Goal: Complete application form

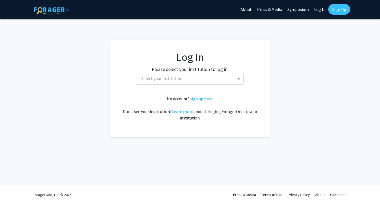
click at [187, 75] on span "Select your institution" at bounding box center [191, 78] width 104 height 11
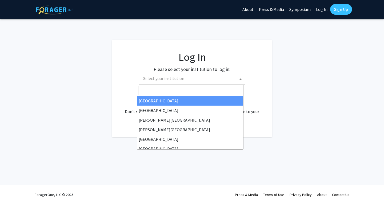
select select "34"
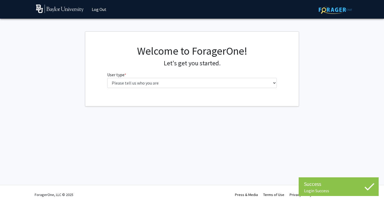
click at [145, 90] on div "Welcome to ForagerOne! Let's get you started. User type * required Please tell …" at bounding box center [192, 68] width 178 height 48
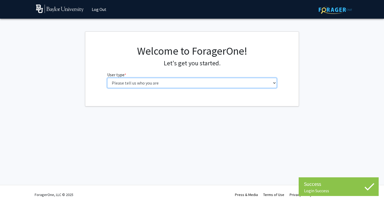
click at [143, 84] on select "Please tell us who you are Undergraduate Student Master's Student Doctoral Cand…" at bounding box center [192, 83] width 170 height 10
select select "1: undergrad"
click at [107, 78] on select "Please tell us who you are Undergraduate Student Master's Student Doctoral Cand…" at bounding box center [192, 83] width 170 height 10
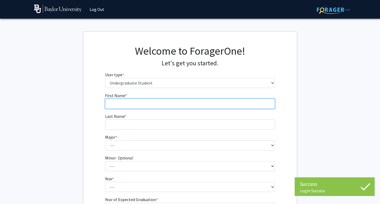
click at [164, 103] on input "First Name * required" at bounding box center [190, 104] width 170 height 10
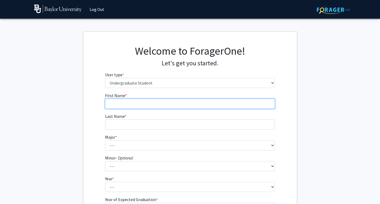
type input "[PERSON_NAME]"
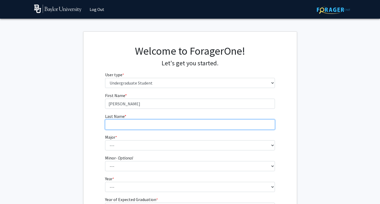
type input "[PERSON_NAME]"
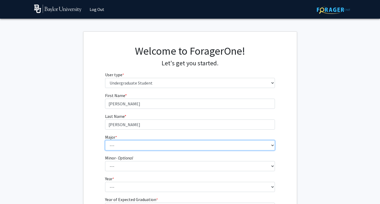
click at [134, 147] on select "--- Accounting American Studies Anthropology Apparel Design & Product Developme…" at bounding box center [190, 145] width 170 height 10
click at [105, 140] on select "--- Accounting American Studies Anthropology Apparel Design & Product Developme…" at bounding box center [190, 145] width 170 height 10
click at [179, 143] on select "--- Accounting American Studies Anthropology Apparel Design & Product Developme…" at bounding box center [190, 145] width 170 height 10
select select "48: 2713"
click at [105, 140] on select "--- Accounting American Studies Anthropology Apparel Design & Product Developme…" at bounding box center [190, 145] width 170 height 10
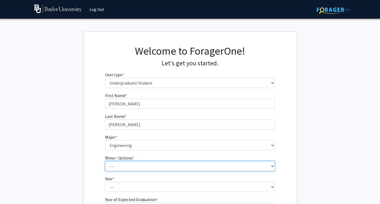
click at [173, 164] on select "--- Advertising American Sign Language American Studies Anthropology Apparel Me…" at bounding box center [190, 166] width 170 height 10
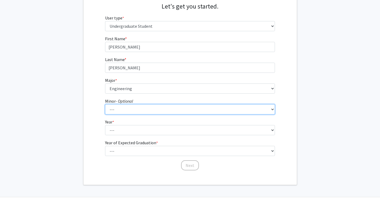
scroll to position [63, 0]
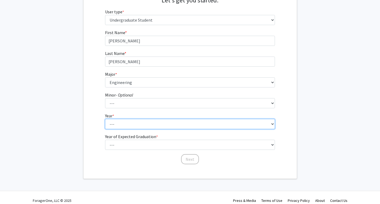
click at [198, 128] on select "--- First-year Sophomore Junior Senior Postbaccalaureate Certificate" at bounding box center [190, 124] width 170 height 10
select select "1: first-year"
click at [105, 119] on select "--- First-year Sophomore Junior Senior Postbaccalaureate Certificate" at bounding box center [190, 124] width 170 height 10
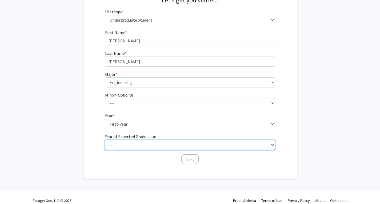
click at [155, 140] on select "--- 2025 2026 2027 2028 2029 2030 2031 2032 2033 2034" at bounding box center [190, 145] width 170 height 10
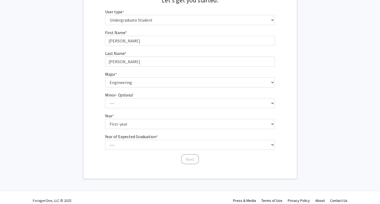
click at [91, 164] on div "First Name * required [PERSON_NAME] Last Name * required [PERSON_NAME] Major * …" at bounding box center [189, 96] width 213 height 135
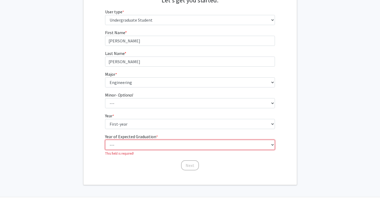
click at [147, 148] on select "--- 2025 2026 2027 2028 2029 2030 2031 2032 2033 2034" at bounding box center [190, 145] width 170 height 10
select select "5: 2029"
click at [105, 140] on select "--- 2025 2026 2027 2028 2029 2030 2031 2032 2033 2034" at bounding box center [190, 145] width 170 height 10
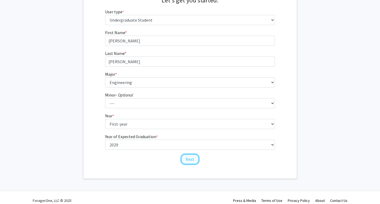
click at [187, 159] on button "Next" at bounding box center [190, 159] width 18 height 10
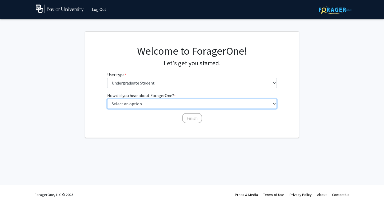
click at [181, 103] on select "Select an option Peer/student recommendation Faculty/staff recommendation Unive…" at bounding box center [192, 104] width 170 height 10
select select "2: faculty_recommendation"
click at [107, 99] on select "Select an option Peer/student recommendation Faculty/staff recommendation Unive…" at bounding box center [192, 104] width 170 height 10
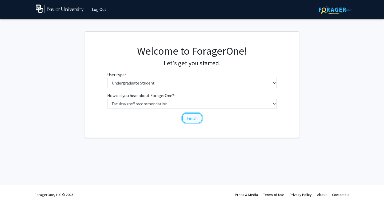
click at [192, 119] on button "Finish" at bounding box center [192, 118] width 20 height 10
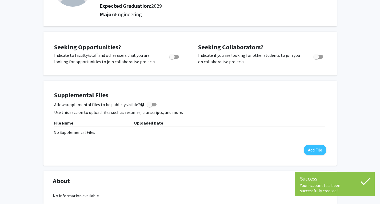
scroll to position [55, 0]
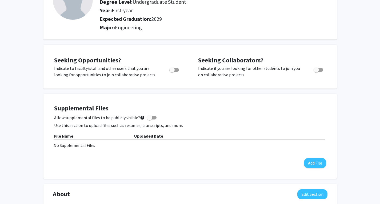
click at [165, 71] on div at bounding box center [174, 71] width 23 height 13
click at [168, 71] on label "Toggle" at bounding box center [173, 70] width 12 height 6
click at [172, 72] on input "Are you actively seeking opportunities?" at bounding box center [172, 72] width 0 height 0
checkbox input "true"
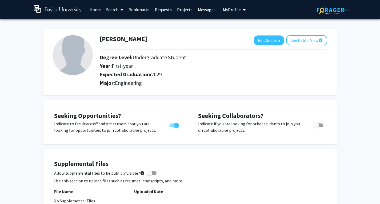
click at [77, 62] on img at bounding box center [73, 55] width 40 height 40
click at [330, 8] on img at bounding box center [333, 10] width 33 height 8
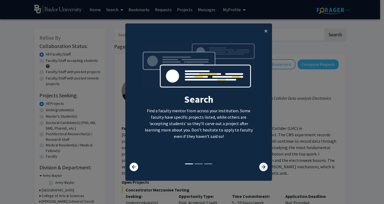
click at [262, 170] on icon at bounding box center [263, 167] width 9 height 9
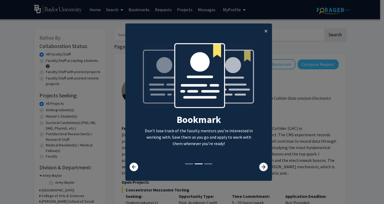
click at [262, 170] on icon at bounding box center [263, 167] width 9 height 9
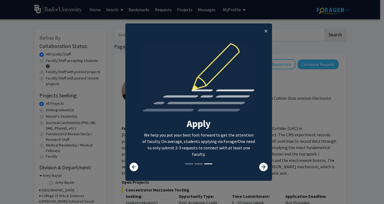
click at [262, 170] on icon at bounding box center [263, 167] width 9 height 9
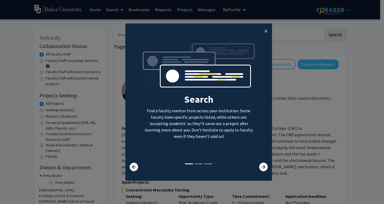
click at [132, 165] on icon at bounding box center [133, 167] width 9 height 9
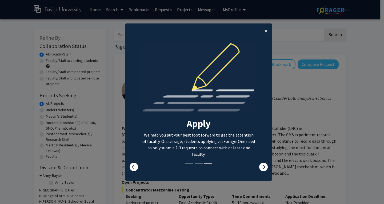
click at [264, 30] on span "×" at bounding box center [265, 31] width 3 height 8
